Goal: Task Accomplishment & Management: Manage account settings

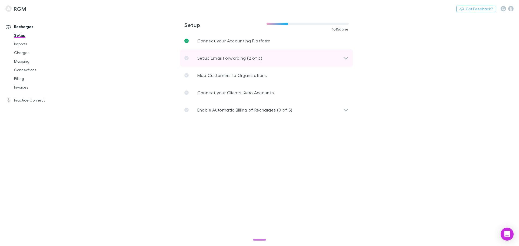
click at [345, 56] on icon at bounding box center [346, 58] width 6 height 6
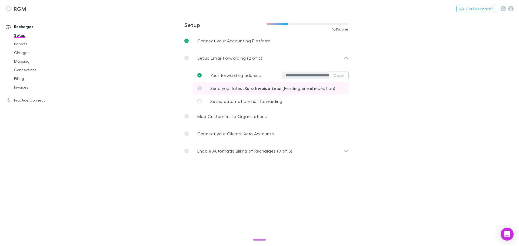
drag, startPoint x: 341, startPoint y: 75, endPoint x: 325, endPoint y: 84, distance: 18.3
click at [341, 75] on button "Copy" at bounding box center [339, 76] width 20 height 8
drag, startPoint x: 22, startPoint y: 44, endPoint x: 26, endPoint y: 44, distance: 3.8
click at [22, 44] on link "Imports" at bounding box center [41, 44] width 64 height 9
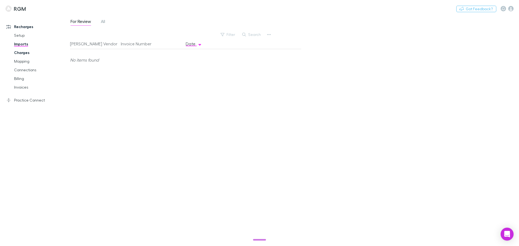
click at [23, 50] on link "Charges" at bounding box center [41, 52] width 64 height 9
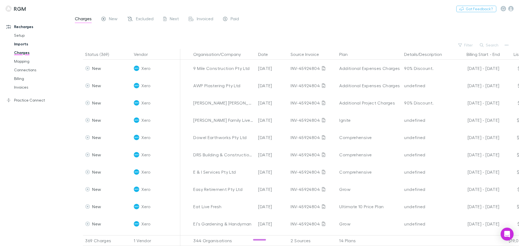
click at [20, 43] on link "Imports" at bounding box center [41, 44] width 64 height 9
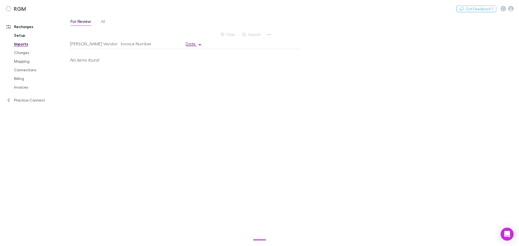
click at [24, 35] on link "Setup" at bounding box center [41, 35] width 64 height 9
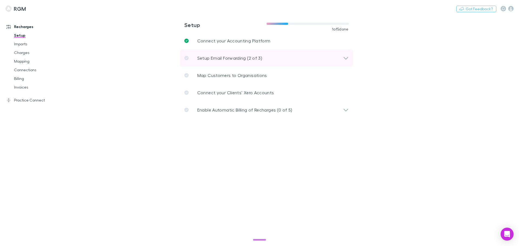
click at [344, 57] on icon at bounding box center [346, 58] width 6 height 6
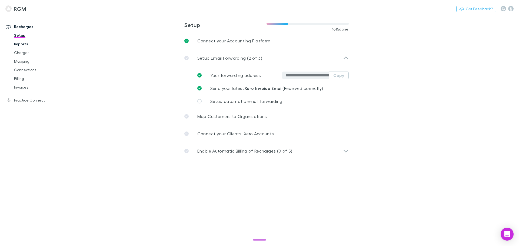
click at [21, 42] on link "Imports" at bounding box center [41, 44] width 64 height 9
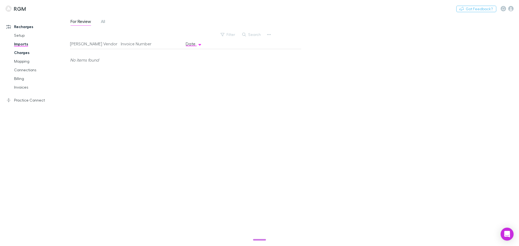
click at [19, 54] on link "Charges" at bounding box center [41, 52] width 64 height 9
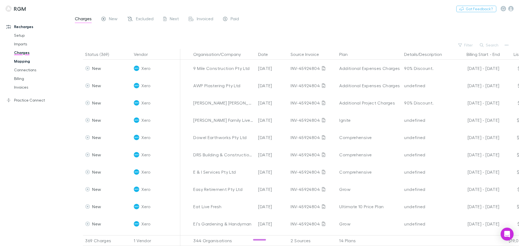
click at [23, 61] on link "Mapping" at bounding box center [41, 61] width 64 height 9
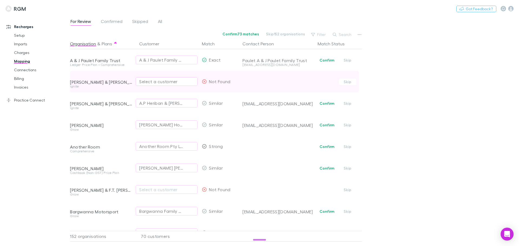
click at [158, 82] on div "Select a customer" at bounding box center [166, 81] width 55 height 6
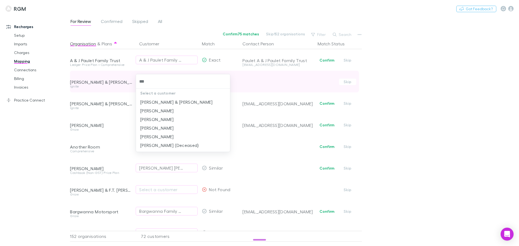
type input "****"
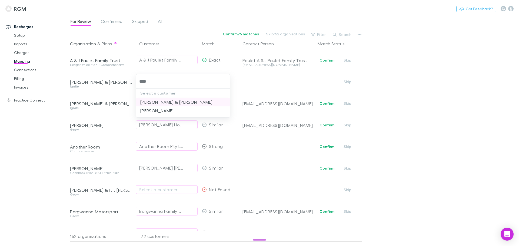
click at [155, 101] on li "[PERSON_NAME] & [PERSON_NAME]" at bounding box center [183, 102] width 94 height 9
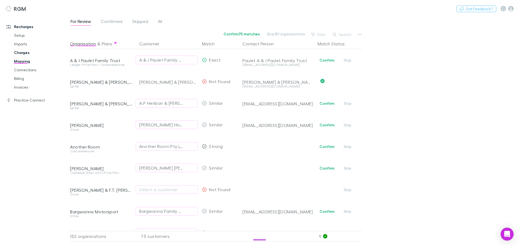
click at [27, 53] on link "Charges" at bounding box center [41, 52] width 64 height 9
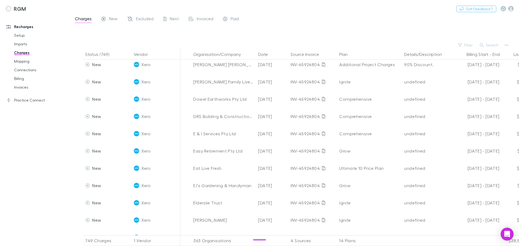
scroll to position [27, 0]
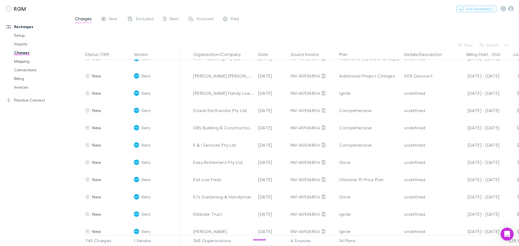
drag, startPoint x: 259, startPoint y: 240, endPoint x: 302, endPoint y: 244, distance: 44.0
click at [301, 240] on body "RGM Nothing Got Feedback? Recharges Setup Imports Charges Mapping Connections B…" at bounding box center [259, 123] width 519 height 246
click at [507, 44] on icon "button" at bounding box center [507, 45] width 4 height 4
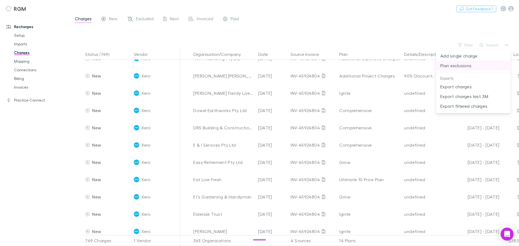
click at [456, 63] on p "Plan exclusions" at bounding box center [474, 65] width 66 height 6
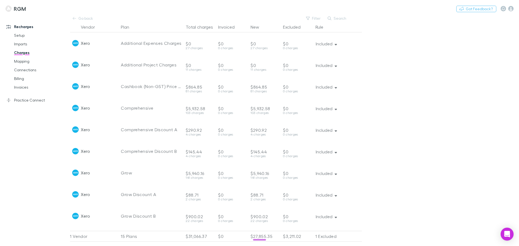
click at [452, 67] on main "Go back Filter Search Vendor Plan Total charges Invoiced New Excluded Rule Xero…" at bounding box center [294, 130] width 449 height 231
drag, startPoint x: 78, startPoint y: 17, endPoint x: 149, endPoint y: 28, distance: 71.8
click at [78, 17] on link "Go back" at bounding box center [83, 18] width 26 height 6
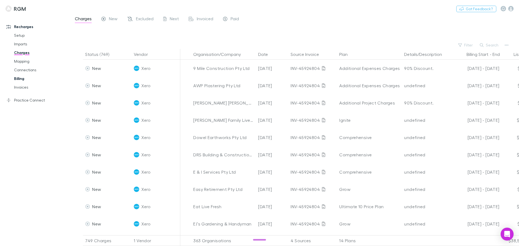
click at [17, 79] on link "Billing" at bounding box center [41, 78] width 64 height 9
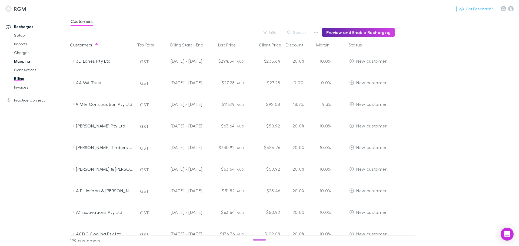
click at [22, 61] on link "Mapping" at bounding box center [41, 61] width 64 height 9
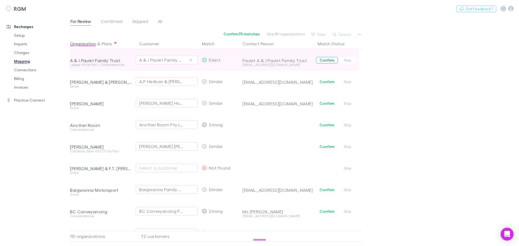
click at [324, 60] on button "Confirm" at bounding box center [327, 60] width 22 height 6
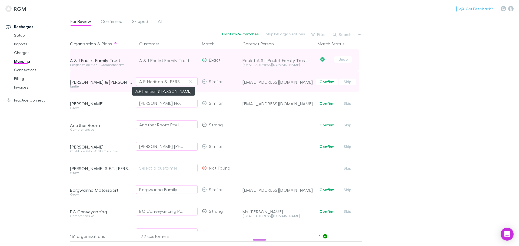
click at [176, 83] on div "A.P Heriban & [PERSON_NAME]" at bounding box center [161, 81] width 44 height 6
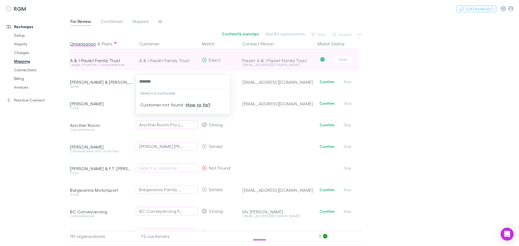
type input "*******"
click at [468, 96] on div at bounding box center [259, 123] width 519 height 246
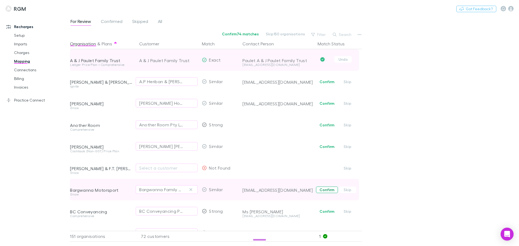
click at [325, 190] on button "Confirm" at bounding box center [327, 190] width 22 height 6
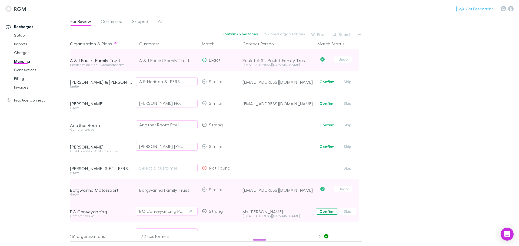
click at [324, 211] on button "Confirm" at bounding box center [327, 212] width 22 height 6
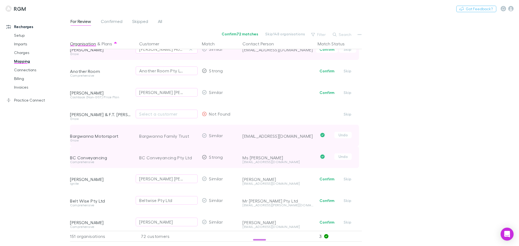
scroll to position [81, 0]
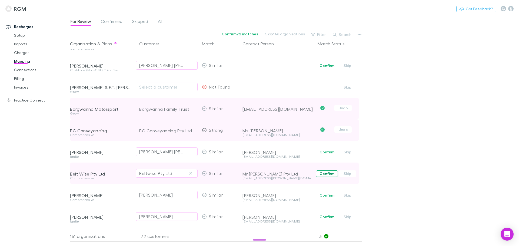
click at [326, 175] on button "Confirm" at bounding box center [327, 174] width 22 height 6
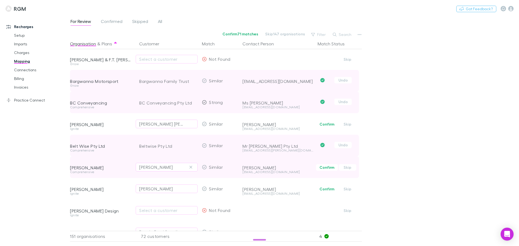
scroll to position [135, 0]
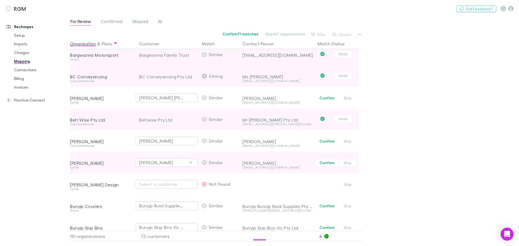
click at [181, 163] on div "[PERSON_NAME]" at bounding box center [166, 163] width 55 height 6
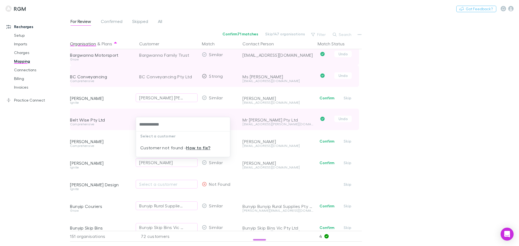
type input "**********"
click at [440, 89] on div at bounding box center [259, 123] width 519 height 246
click at [444, 125] on div "For Review Confirmed Skipped All Confirm 71 matches Skip 147 organisations Filt…" at bounding box center [294, 130] width 449 height 231
click at [407, 147] on div "For Review Confirmed Skipped All Confirm 71 matches Skip 147 organisations Filt…" at bounding box center [294, 130] width 449 height 231
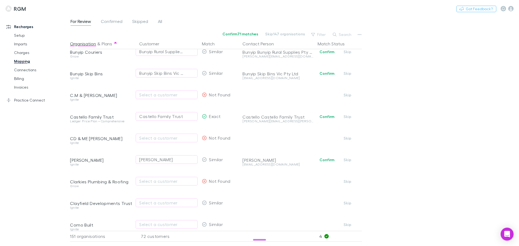
scroll to position [297, 0]
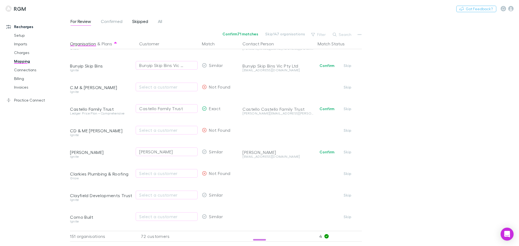
click at [142, 21] on span "Skipped" at bounding box center [140, 22] width 16 height 7
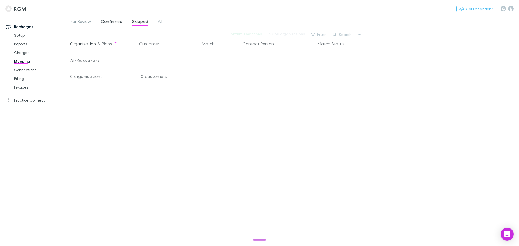
click at [113, 19] on span "Confirmed" at bounding box center [112, 22] width 22 height 7
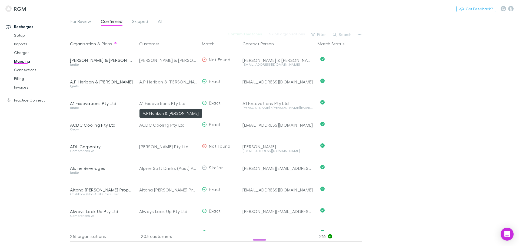
scroll to position [162, 0]
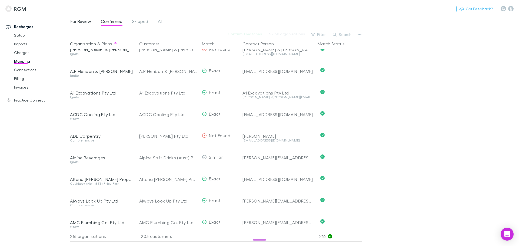
click at [81, 21] on span "For Review" at bounding box center [81, 22] width 21 height 7
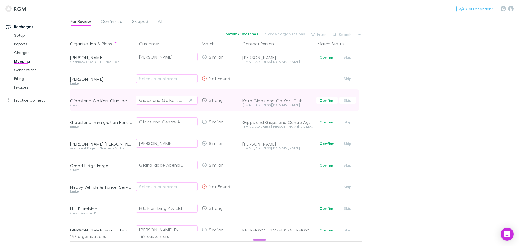
scroll to position [730, 0]
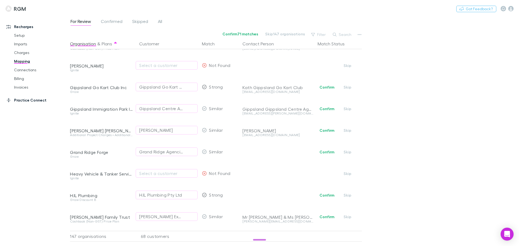
click at [26, 99] on link "Practice Connect" at bounding box center [37, 100] width 72 height 9
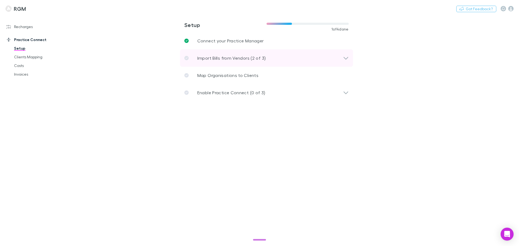
click at [229, 57] on p "Import Bills from Vendors (2 of 3)" at bounding box center [231, 58] width 69 height 6
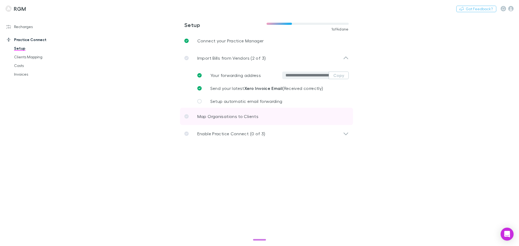
click at [233, 115] on p "Map Organisations to Clients" at bounding box center [227, 116] width 61 height 6
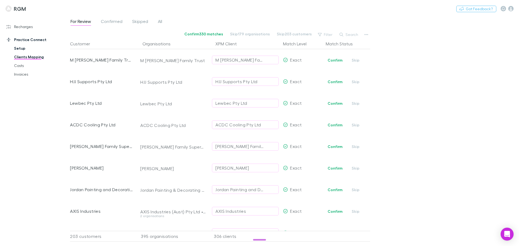
click at [22, 47] on link "Setup" at bounding box center [41, 48] width 64 height 9
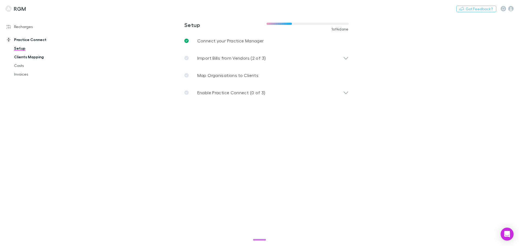
click at [33, 58] on link "Clients Mapping" at bounding box center [41, 57] width 64 height 9
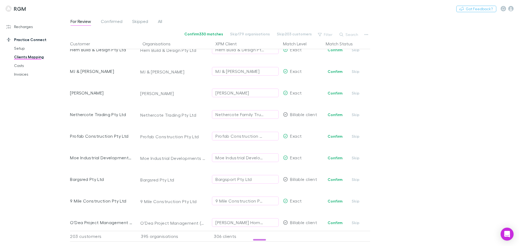
scroll to position [595, 0]
click at [21, 65] on link "Costs" at bounding box center [41, 65] width 64 height 9
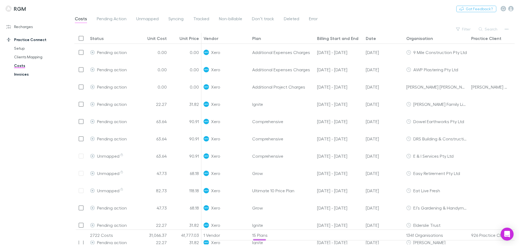
click at [16, 74] on link "Invoices" at bounding box center [41, 74] width 64 height 9
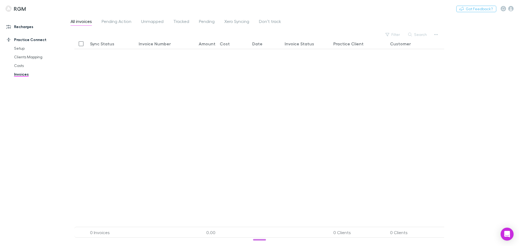
click at [23, 28] on link "Recharges" at bounding box center [37, 26] width 72 height 9
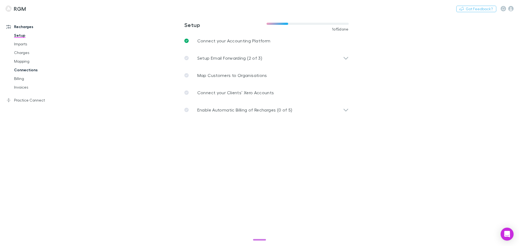
click at [25, 70] on link "Connections" at bounding box center [41, 70] width 64 height 9
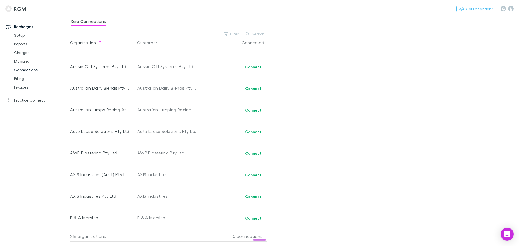
scroll to position [460, 0]
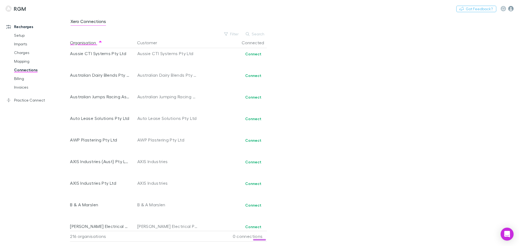
click at [513, 9] on icon "button" at bounding box center [510, 8] width 5 height 5
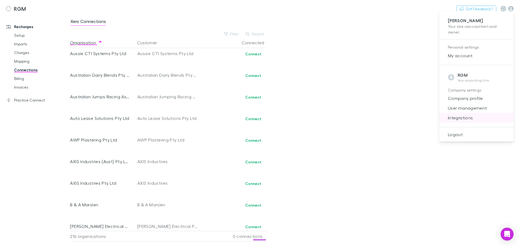
click at [468, 120] on span "Integrations" at bounding box center [477, 118] width 66 height 6
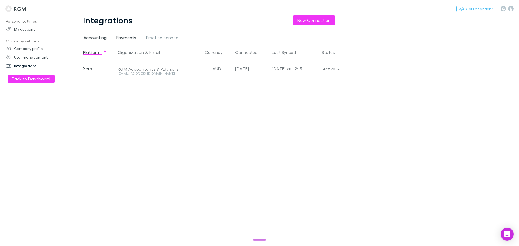
click at [124, 36] on span "Payments" at bounding box center [126, 38] width 20 height 7
click at [168, 38] on span "Practice connect" at bounding box center [163, 38] width 34 height 7
click at [26, 79] on button "Back to Dashboard" at bounding box center [31, 79] width 47 height 9
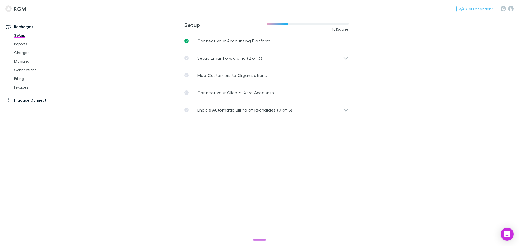
drag, startPoint x: 26, startPoint y: 98, endPoint x: 55, endPoint y: 103, distance: 28.8
click at [26, 98] on link "Practice Connect" at bounding box center [37, 100] width 72 height 9
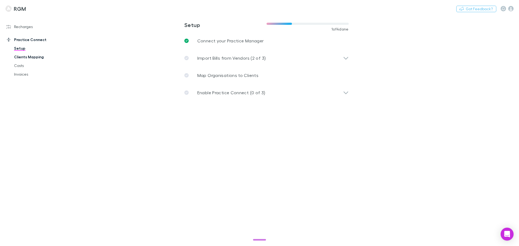
click at [38, 58] on link "Clients Mapping" at bounding box center [41, 57] width 64 height 9
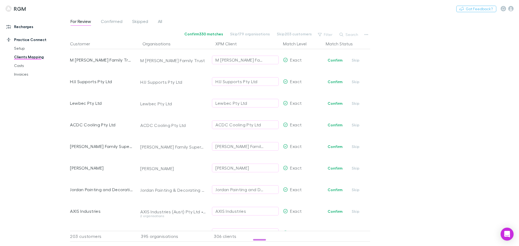
click at [27, 26] on link "Recharges" at bounding box center [37, 26] width 72 height 9
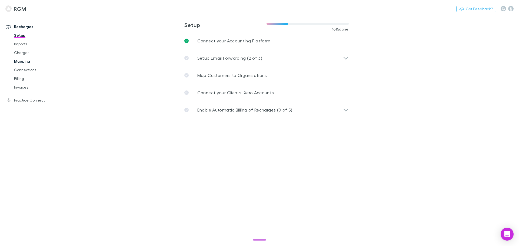
click at [21, 61] on link "Mapping" at bounding box center [41, 61] width 64 height 9
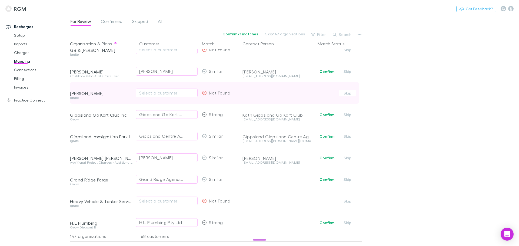
scroll to position [703, 0]
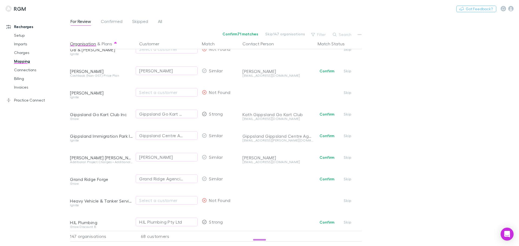
click at [460, 113] on div "For Review Confirmed Skipped All Confirm 71 matches Skip 147 organisations Filt…" at bounding box center [294, 130] width 449 height 231
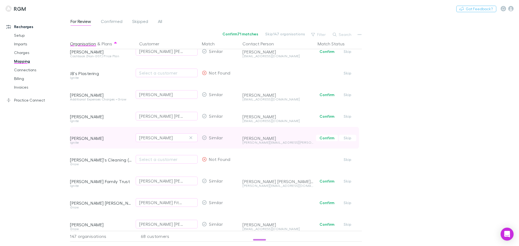
scroll to position [1066, 0]
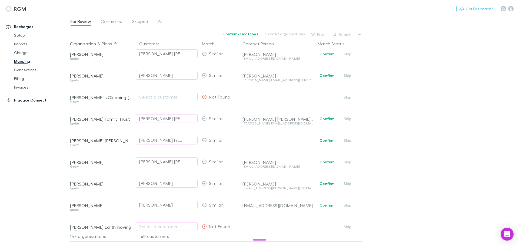
click at [24, 101] on link "Practice Connect" at bounding box center [37, 100] width 72 height 9
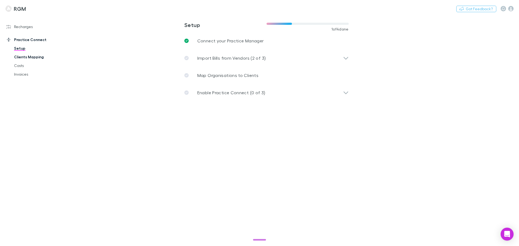
click at [25, 56] on link "Clients Mapping" at bounding box center [41, 57] width 64 height 9
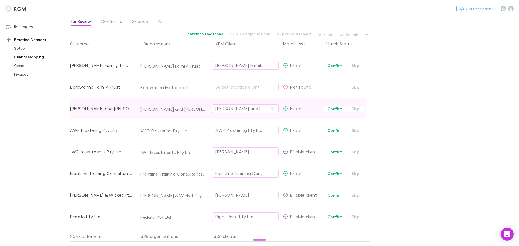
scroll to position [352, 0]
